Goal: Find specific page/section: Find specific page/section

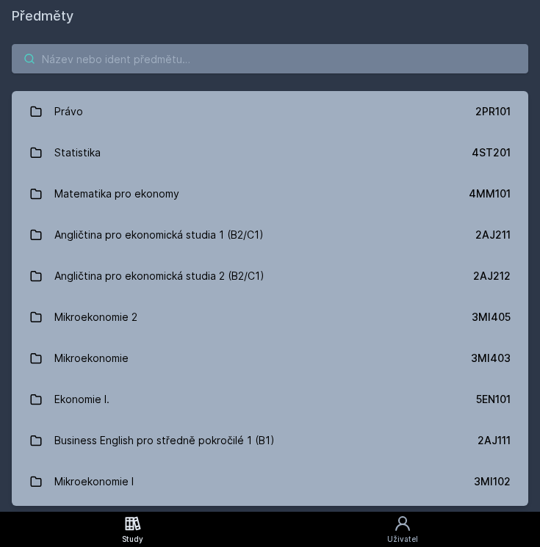
click at [234, 59] on input "search" at bounding box center [270, 58] width 516 height 29
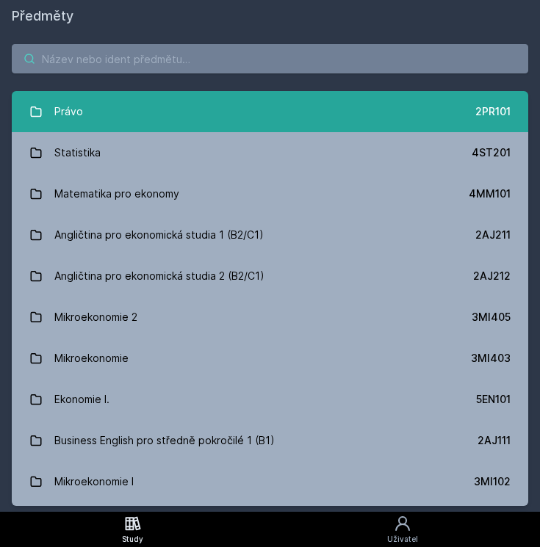
paste input "4IZ566"
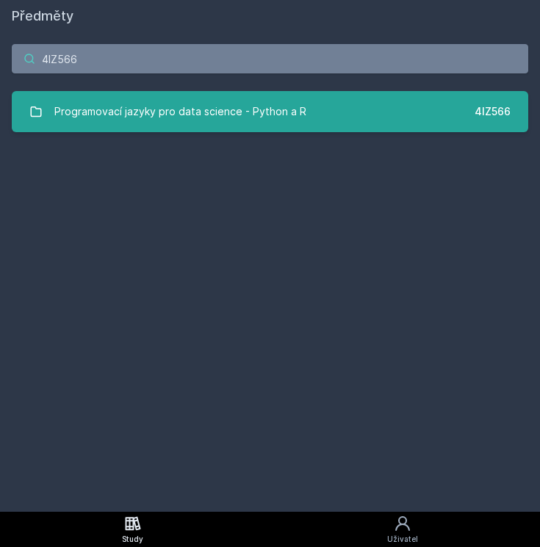
type input "4IZ566"
click at [164, 116] on div "Programovací jazyky pro data science - Python a R" at bounding box center [180, 111] width 252 height 29
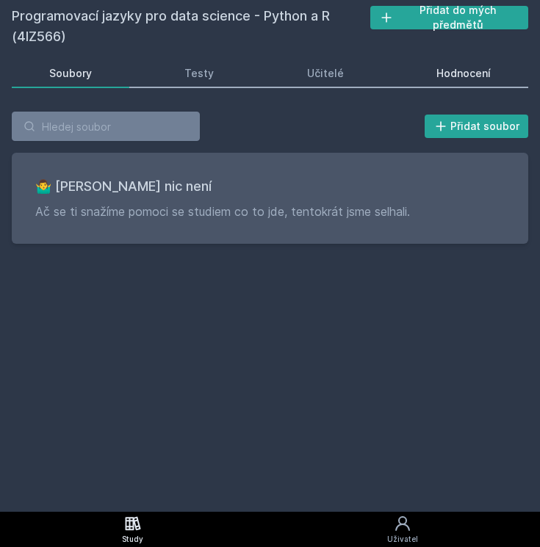
click at [456, 80] on div "Hodnocení" at bounding box center [463, 73] width 54 height 15
click at [48, 142] on div "Přidat soubor 🤷‍♂️ Tady bohužel nic není Ač se ti snažíme pomoci se studiem co …" at bounding box center [270, 178] width 516 height 132
click at [54, 133] on input "search" at bounding box center [106, 126] width 188 height 29
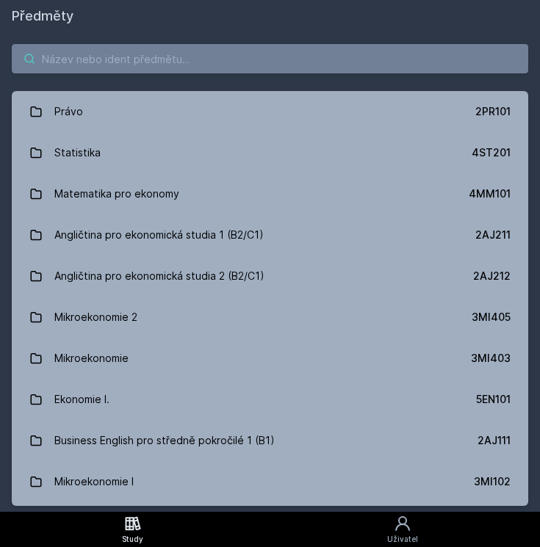
click at [82, 65] on input "search" at bounding box center [270, 58] width 516 height 29
paste input "4IZ559"
type input "4IZ559"
